Goal: Communication & Community: Connect with others

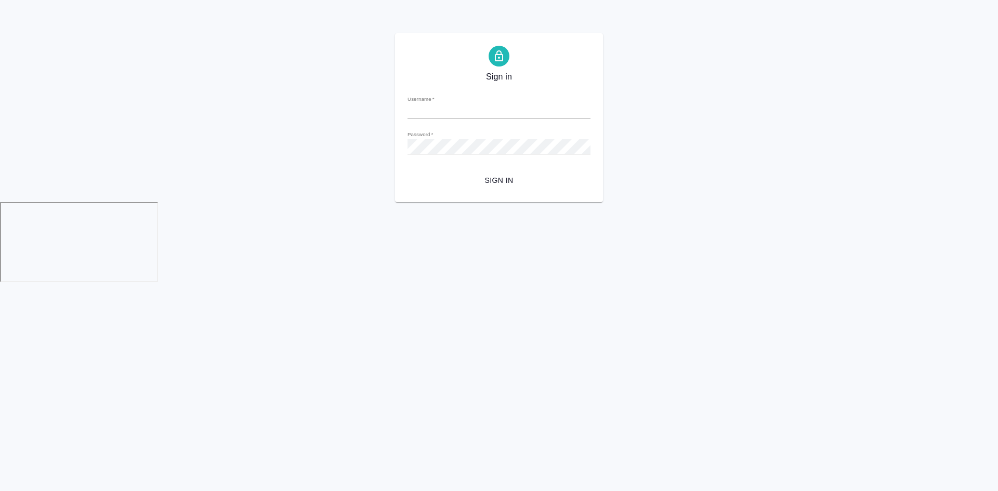
type input "[EMAIL_ADDRESS][DOMAIN_NAME]"
click at [484, 176] on span "Sign in" at bounding box center [499, 180] width 166 height 13
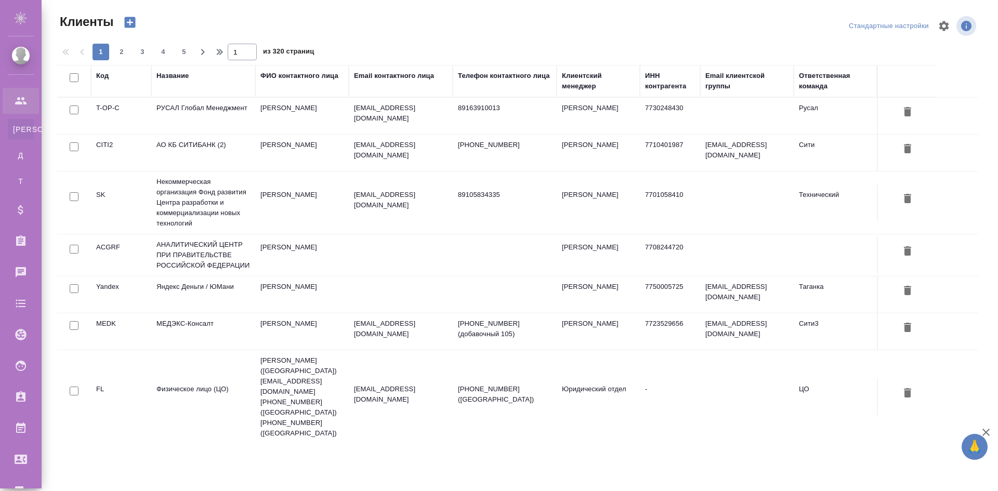
select select "RU"
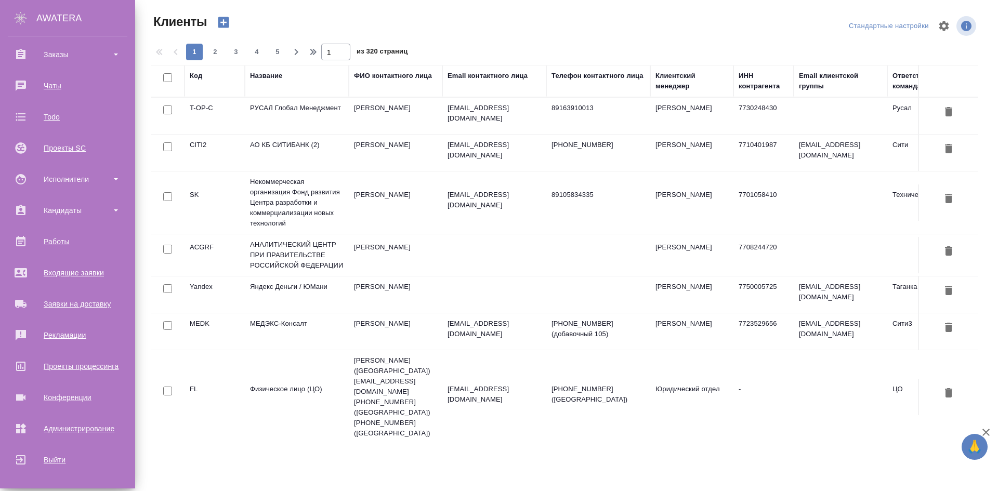
scroll to position [83, 0]
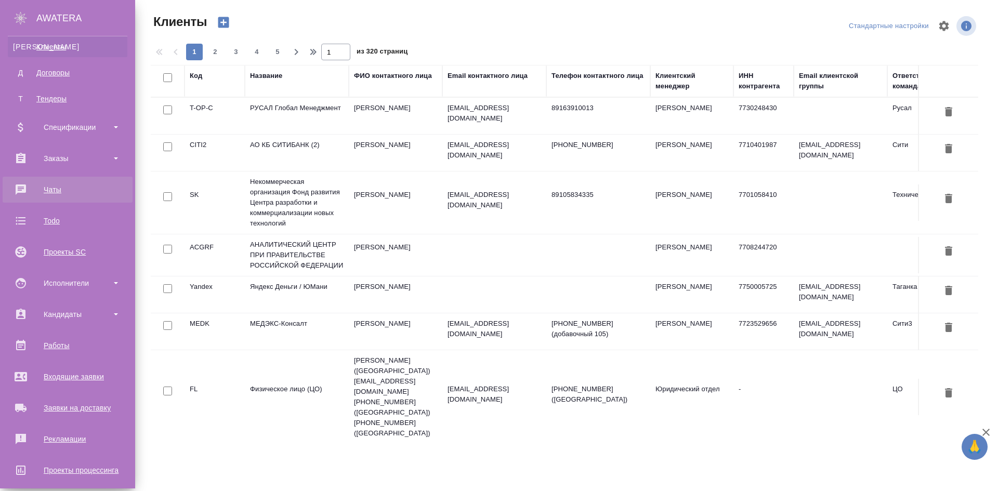
click at [70, 189] on div "Чаты" at bounding box center [68, 190] width 120 height 16
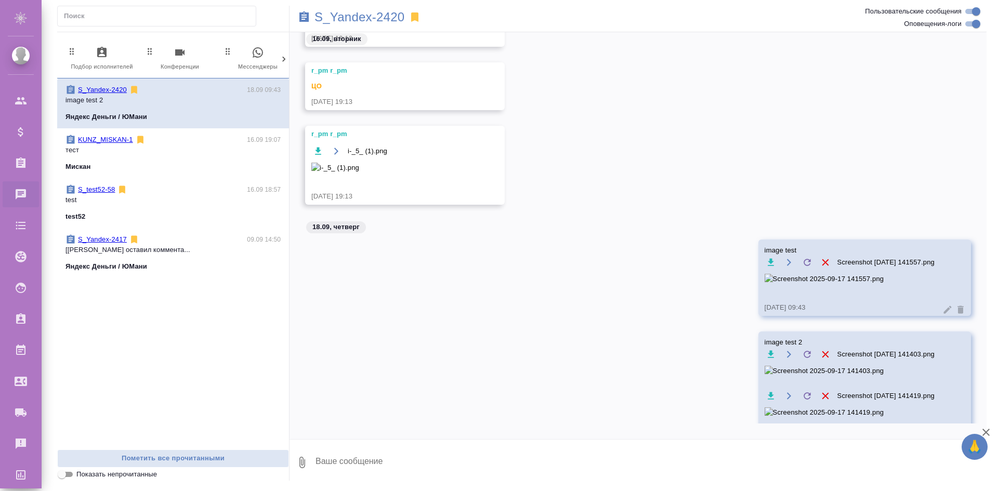
scroll to position [0, 490]
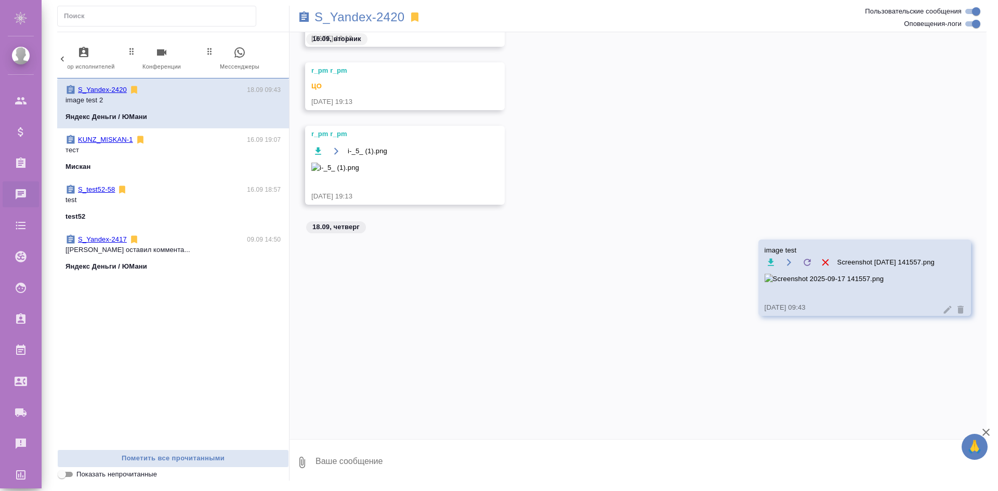
click at [256, 57] on span "0 Мессенджеры" at bounding box center [240, 58] width 70 height 25
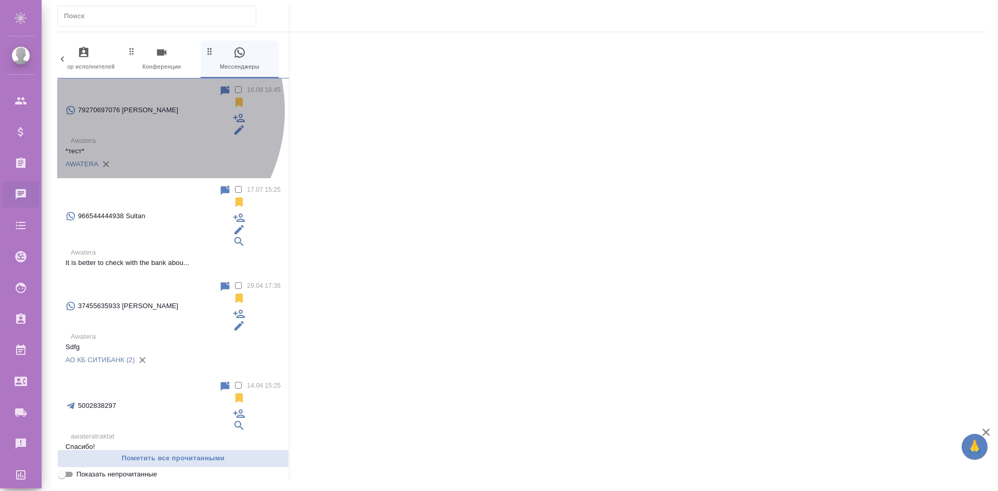
click at [120, 146] on p "*тест*" at bounding box center [172, 151] width 215 height 10
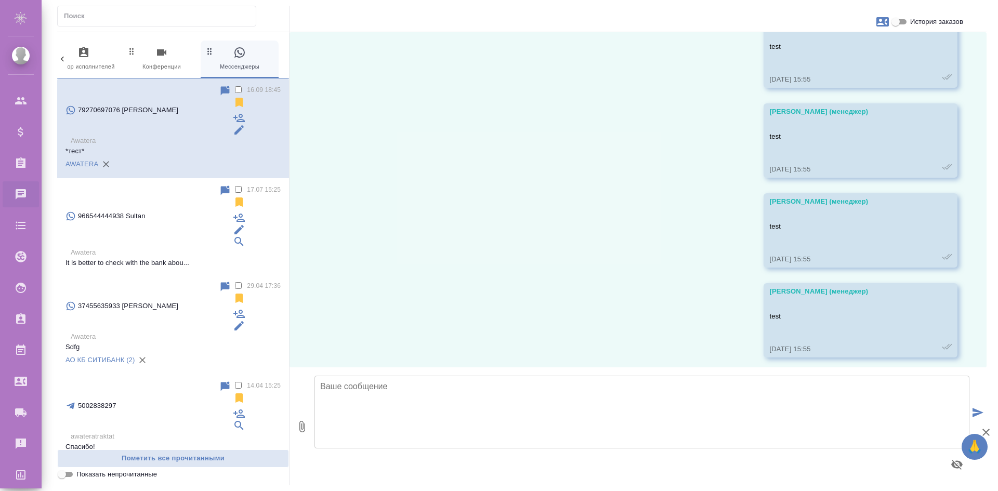
scroll to position [0, 0]
